Goal: Book appointment/travel/reservation

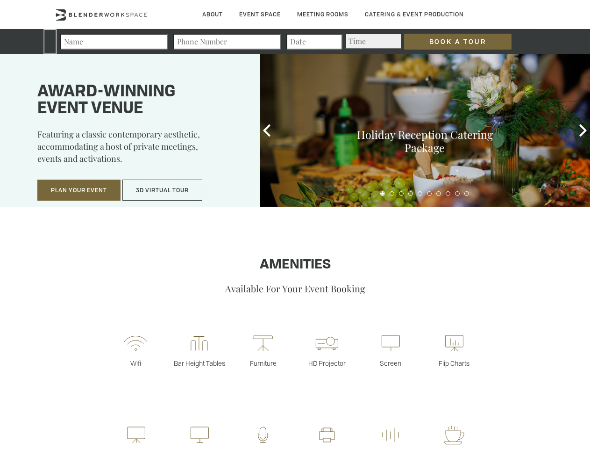
type div "[DATE]"
click at [450, 42] on input "Book a Tour" at bounding box center [457, 42] width 107 height 16
click at [79, 190] on button "Plan Your Event" at bounding box center [78, 189] width 83 height 21
click at [163, 190] on input "Number of Attendees" at bounding box center [217, 184] width 141 height 13
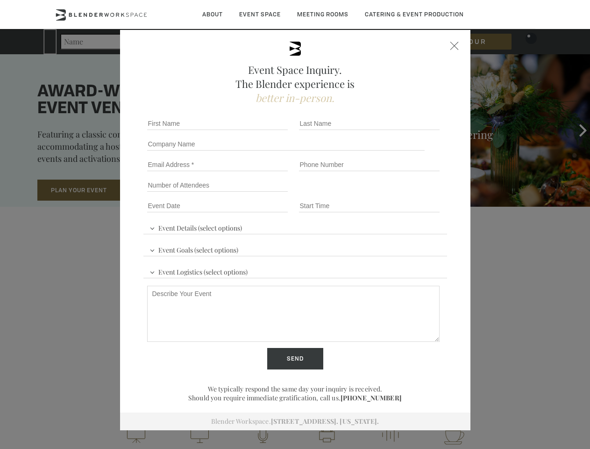
click at [267, 130] on div "First name *" at bounding box center [219, 123] width 152 height 21
